Goal: Contribute content

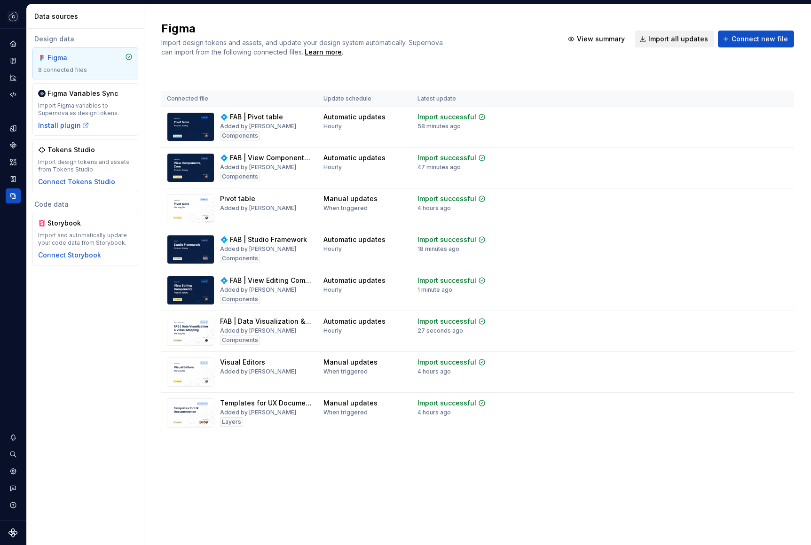
click at [692, 42] on span "Import all updates" at bounding box center [678, 38] width 60 height 9
click at [676, 39] on span "Import all updates" at bounding box center [678, 38] width 60 height 9
click at [676, 40] on span "Import all updates" at bounding box center [678, 38] width 60 height 9
click at [669, 40] on span "Import all updates" at bounding box center [678, 38] width 60 height 9
click at [692, 35] on span "Import all updates" at bounding box center [678, 38] width 60 height 9
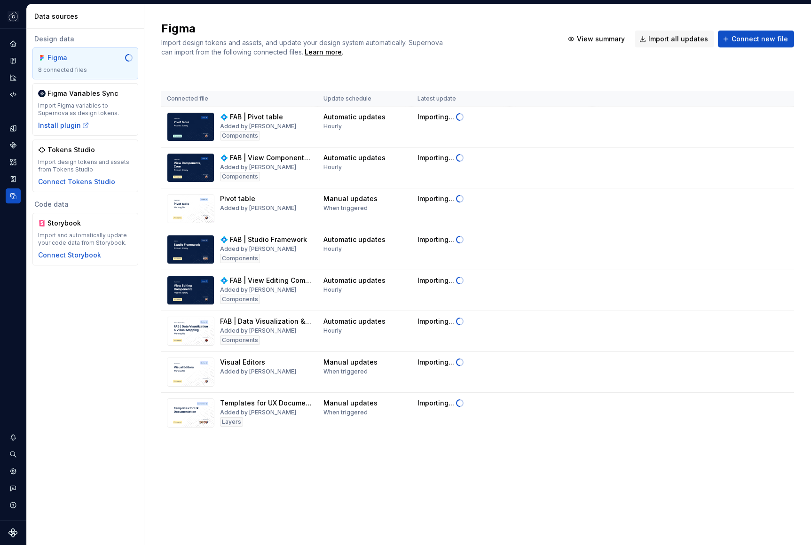
click at [98, 357] on div "Design data Figma 8 connected files Figma Variables Sync Import Figma variables…" at bounding box center [85, 287] width 117 height 517
click at [143, 331] on div "Design data Figma 8 connected files Figma Variables Sync Import Figma variables…" at bounding box center [85, 287] width 117 height 517
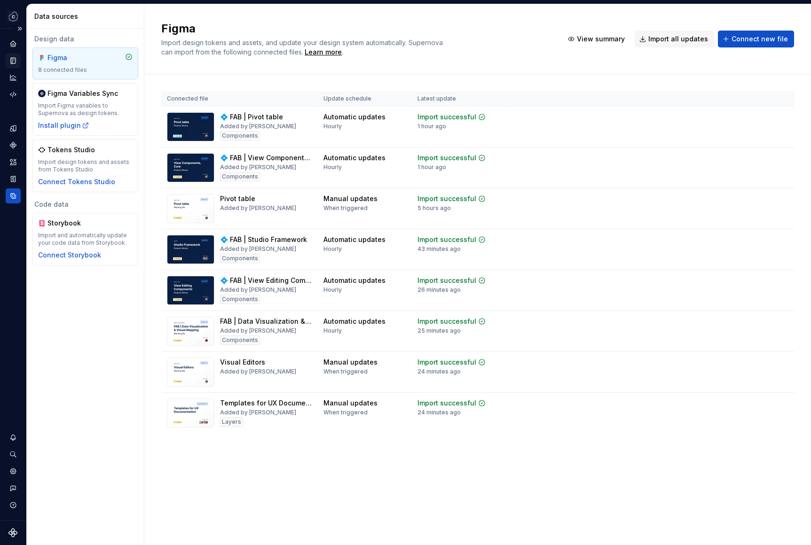
click at [8, 61] on div "Documentation" at bounding box center [13, 60] width 15 height 15
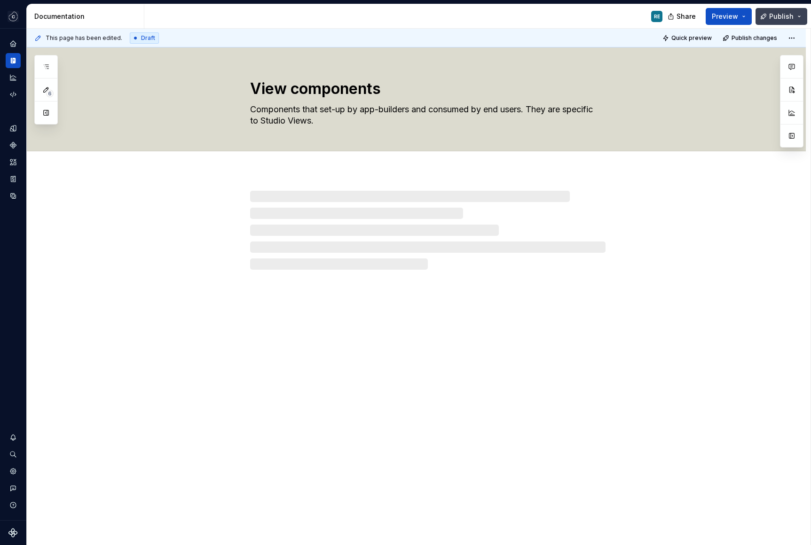
click at [771, 15] on span "Publish" at bounding box center [781, 16] width 24 height 9
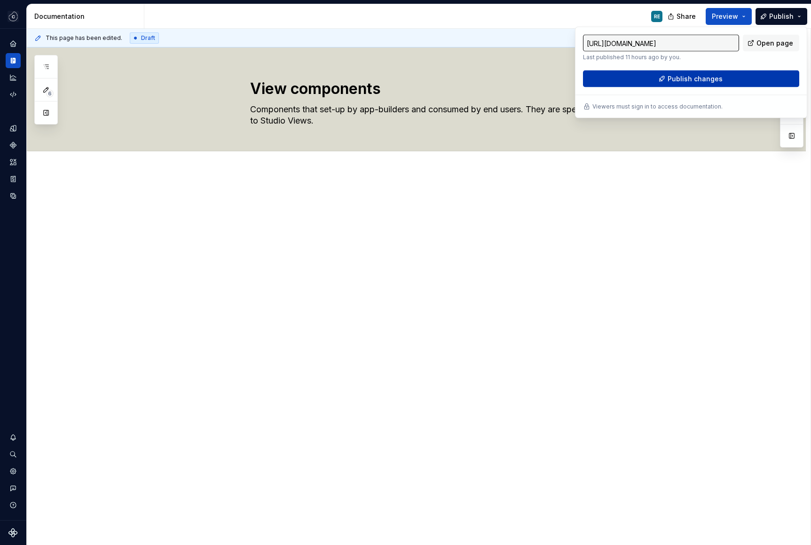
click at [685, 81] on span "Publish changes" at bounding box center [695, 78] width 55 height 9
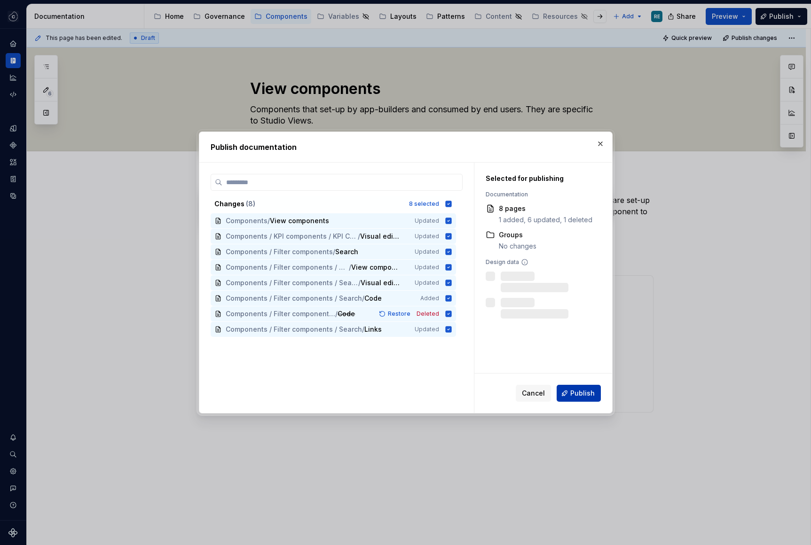
click at [592, 400] on button "Publish" at bounding box center [579, 393] width 44 height 17
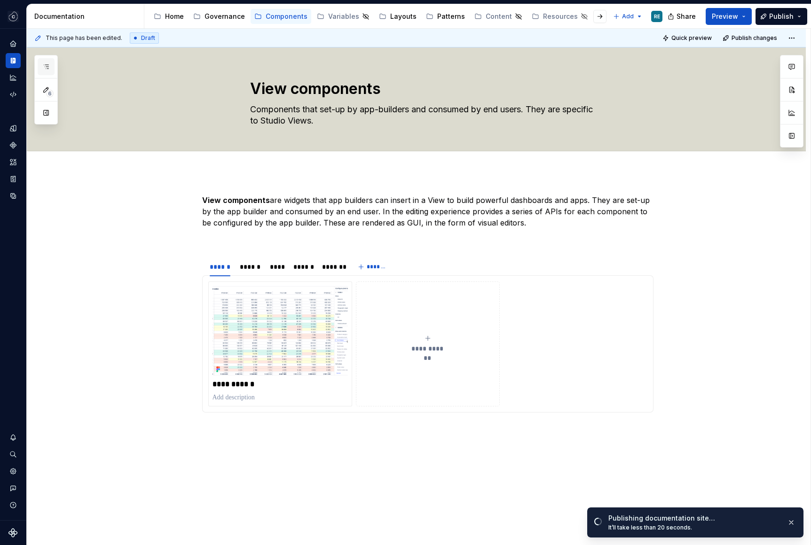
click at [39, 67] on button "button" at bounding box center [46, 66] width 17 height 17
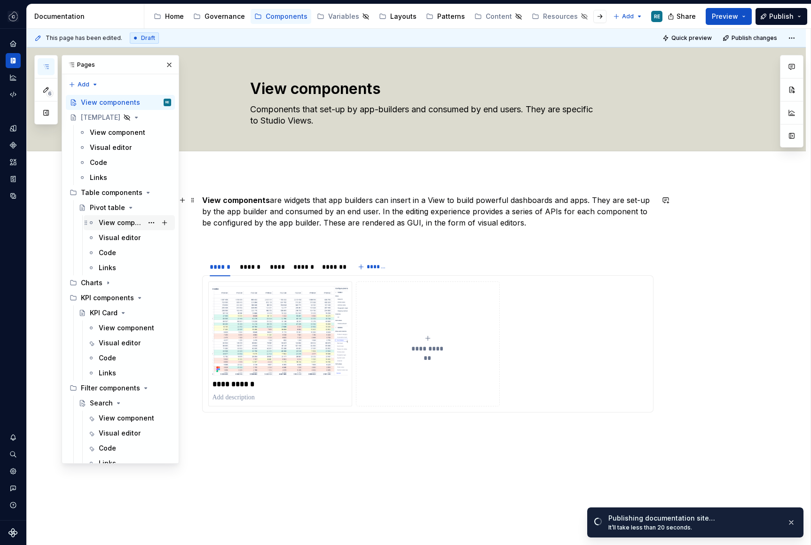
click at [120, 221] on div "View component" at bounding box center [121, 222] width 44 height 9
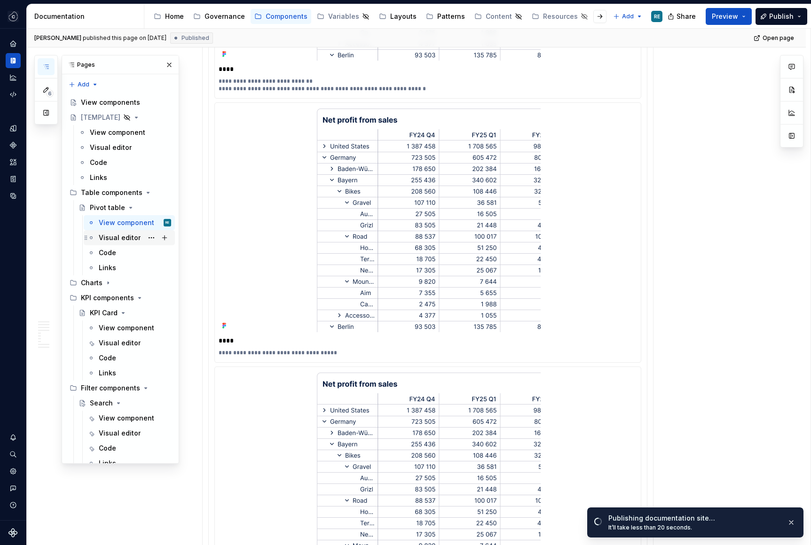
scroll to position [3265, 0]
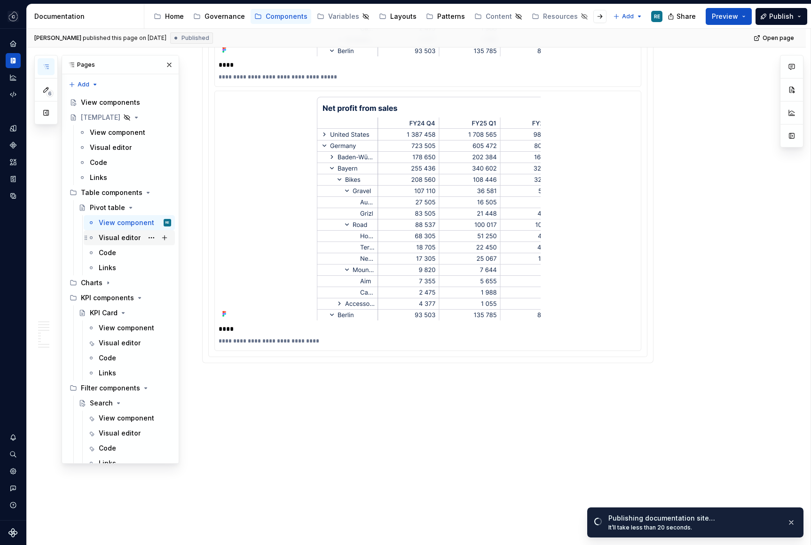
click at [134, 239] on div "Visual editor" at bounding box center [120, 237] width 42 height 9
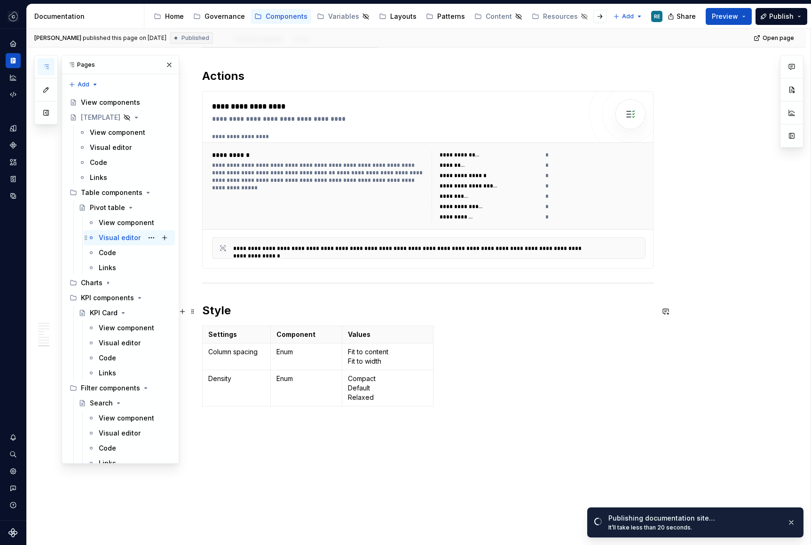
scroll to position [2142, 0]
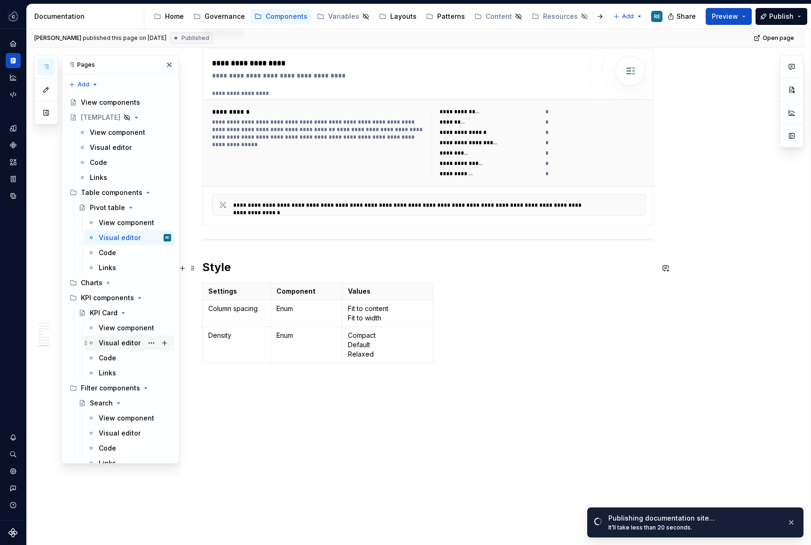
click at [130, 340] on div "Visual editor" at bounding box center [120, 343] width 42 height 9
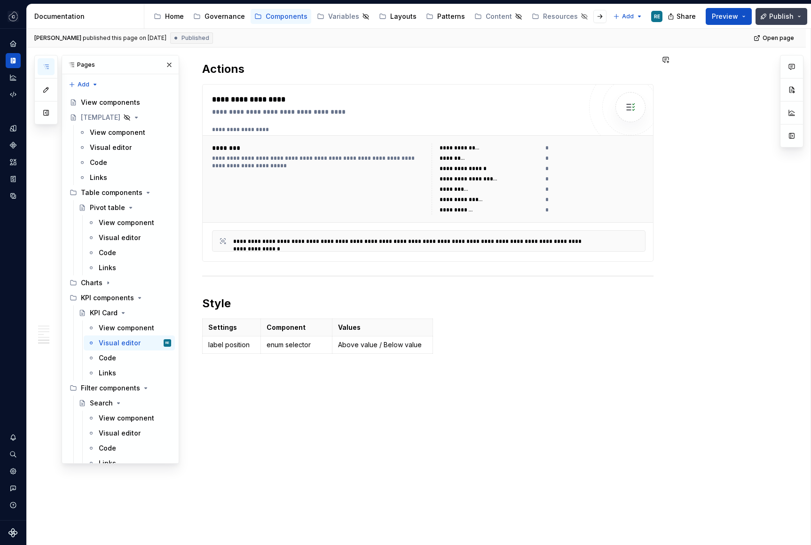
click at [787, 14] on span "Publish" at bounding box center [781, 16] width 24 height 9
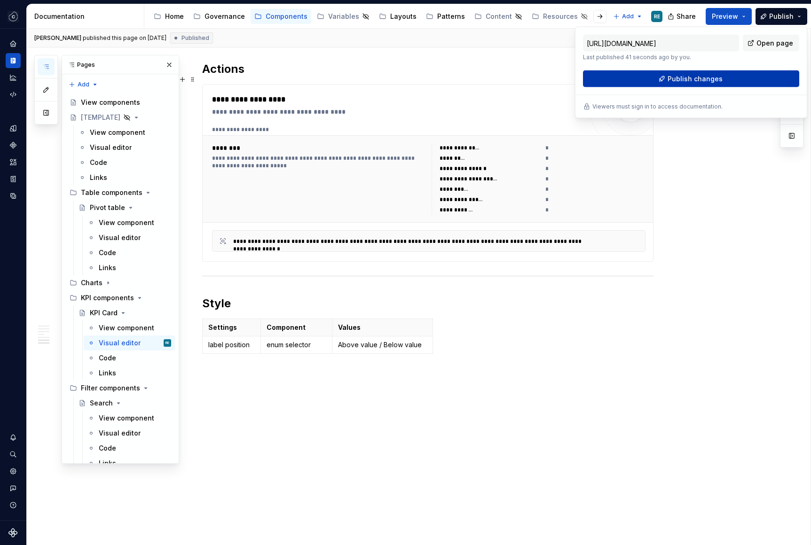
click at [730, 85] on button "Publish changes" at bounding box center [691, 79] width 216 height 17
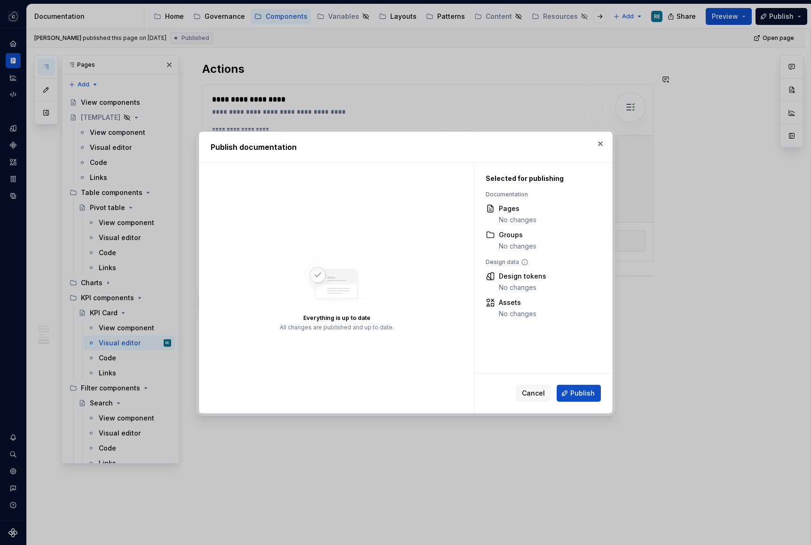
click at [608, 145] on div "Publish documentation" at bounding box center [405, 147] width 413 height 30
click at [606, 146] on button "button" at bounding box center [600, 143] width 13 height 13
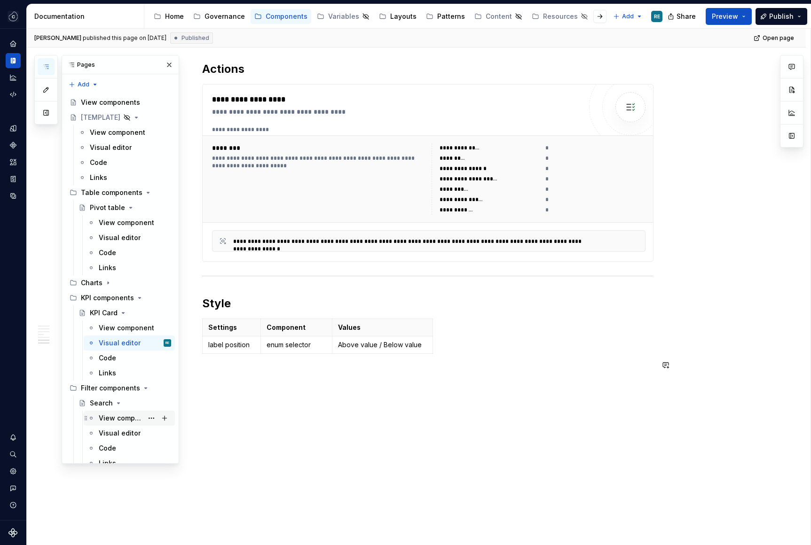
click at [133, 413] on div "View component" at bounding box center [135, 418] width 72 height 13
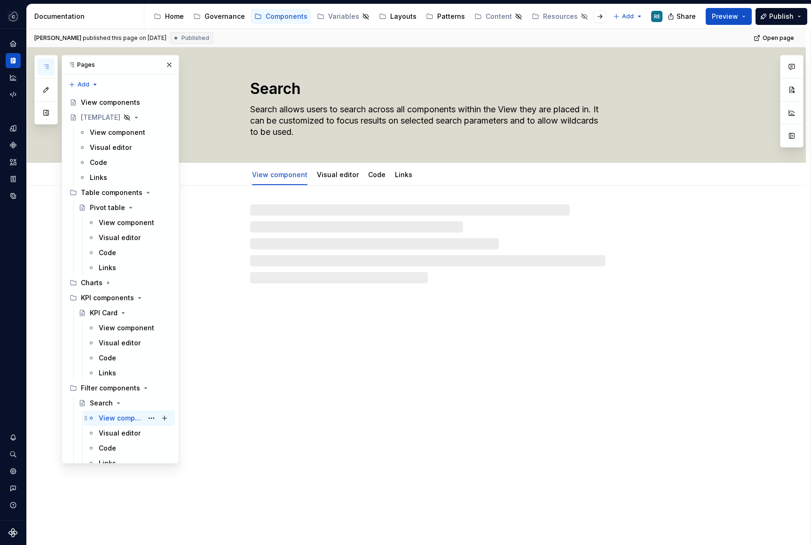
type textarea "*"
